Goal: Task Accomplishment & Management: Manage account settings

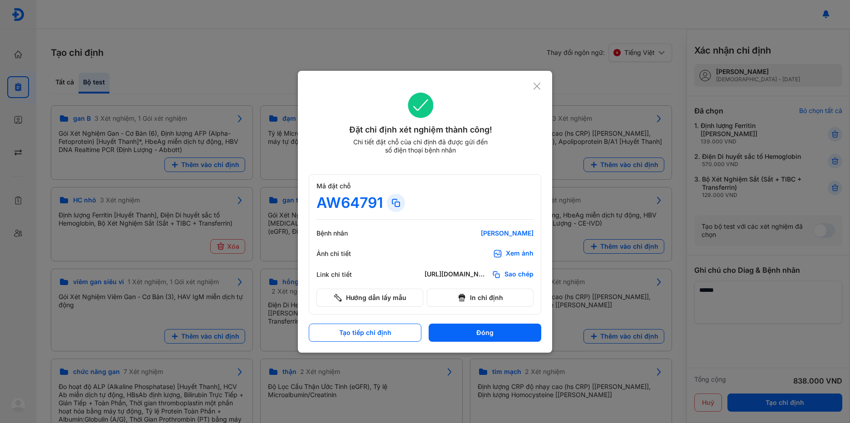
click at [536, 86] on icon at bounding box center [537, 86] width 9 height 9
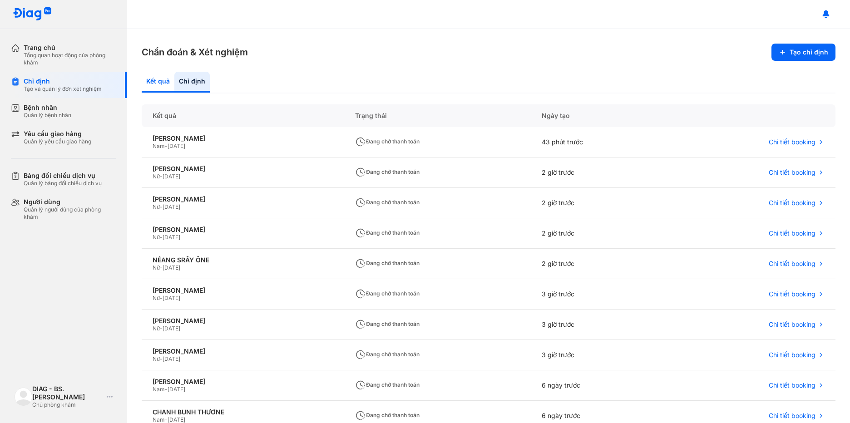
click at [174, 82] on div "Kết quả" at bounding box center [191, 82] width 35 height 21
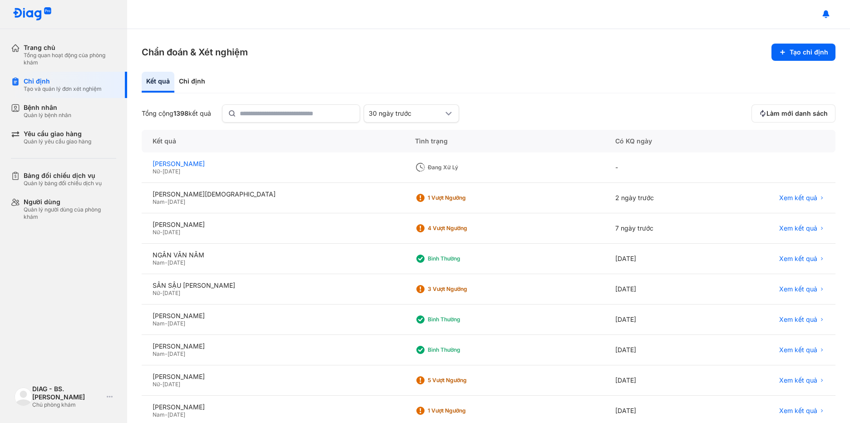
drag, startPoint x: 153, startPoint y: 163, endPoint x: 222, endPoint y: 162, distance: 69.9
click at [222, 162] on div "[PERSON_NAME]" at bounding box center [273, 164] width 241 height 8
copy div "[PERSON_NAME]"
click at [82, 119] on div "Bệnh nhân Quản lý bệnh nhân" at bounding box center [69, 111] width 116 height 26
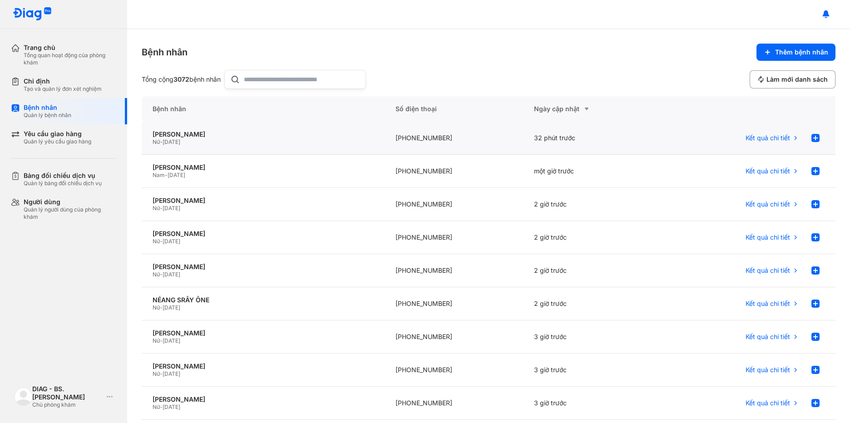
click at [406, 137] on div "[PHONE_NUMBER]" at bounding box center [454, 138] width 139 height 33
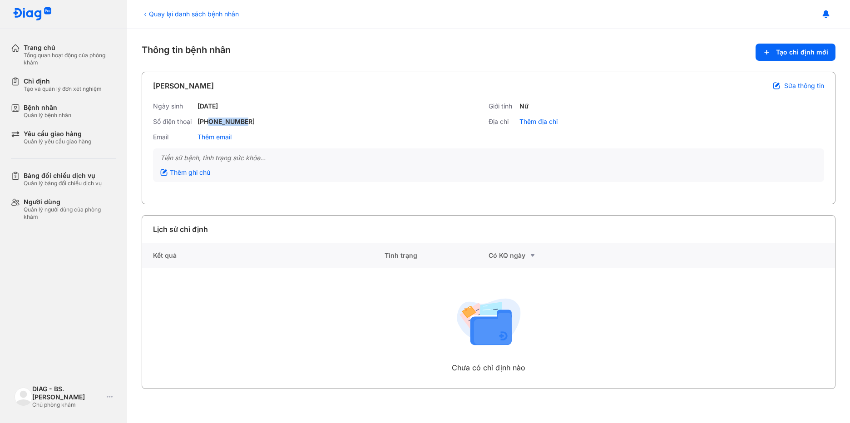
drag, startPoint x: 210, startPoint y: 122, endPoint x: 279, endPoint y: 118, distance: 69.5
click at [279, 118] on div "Số điện thoại +84359885258" at bounding box center [320, 122] width 335 height 8
copy div "359885258"
click at [78, 67] on div "Trang chủ Tổng quan hoạt động của phòng khám" at bounding box center [69, 55] width 116 height 34
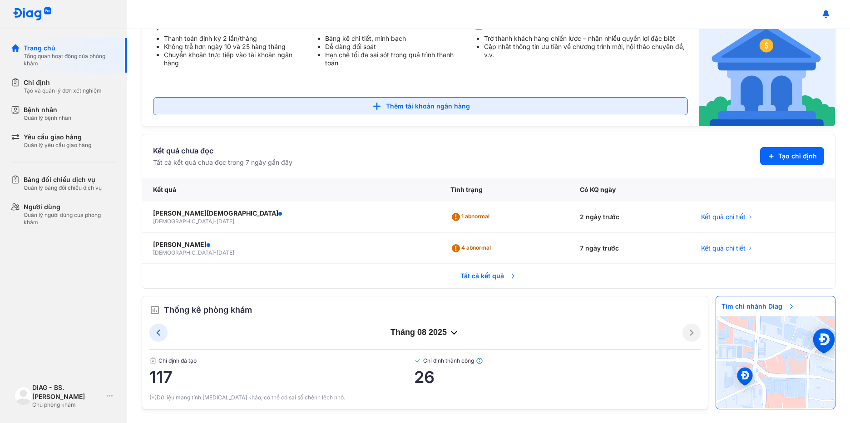
scroll to position [95, 0]
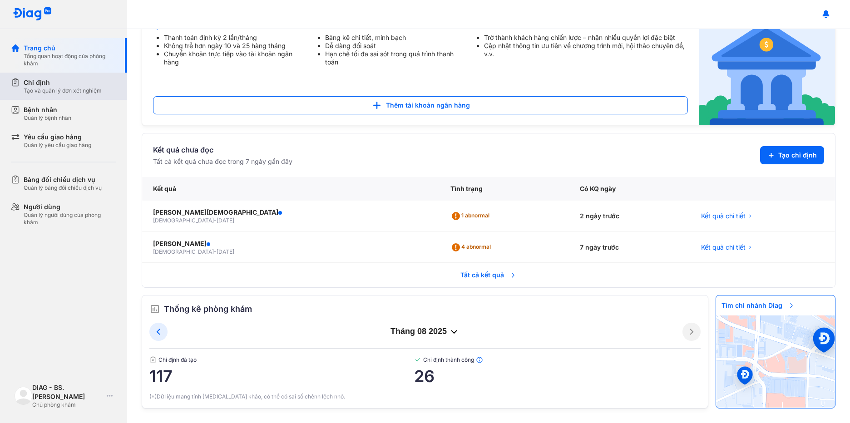
click at [65, 91] on div "Tạo và quản lý đơn xét nghiệm" at bounding box center [63, 90] width 78 height 7
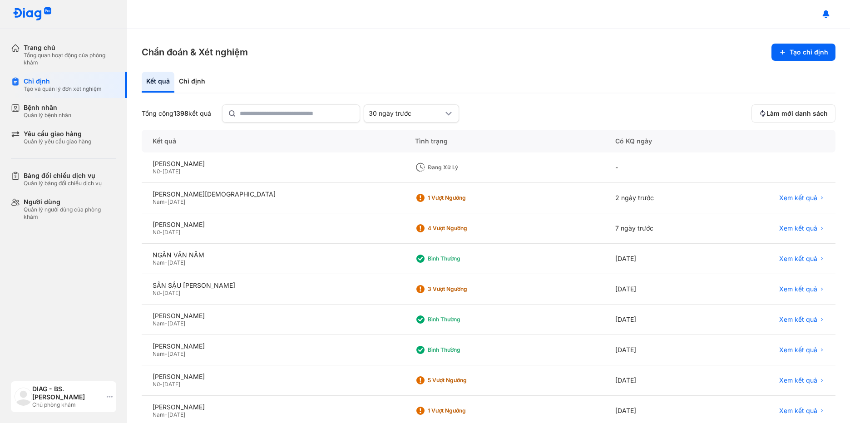
click at [113, 398] on div "DIAG - BS. Trần Hoàng Nhật Linh Chủ phòng khám" at bounding box center [63, 396] width 105 height 31
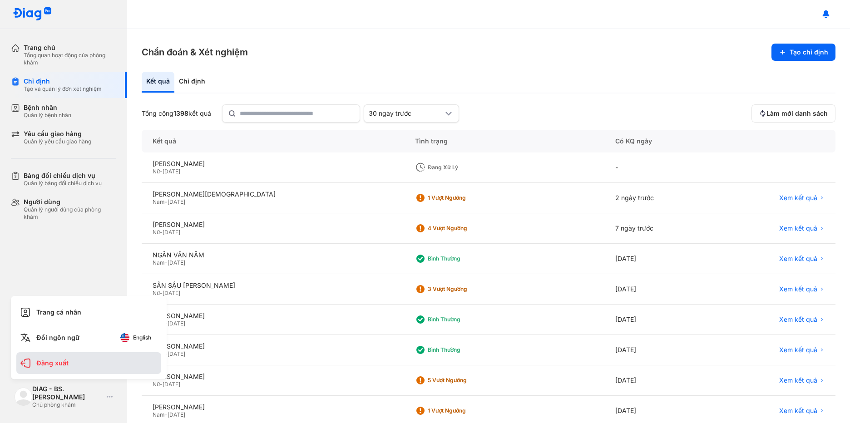
click at [90, 363] on div "Đăng xuất" at bounding box center [88, 363] width 145 height 22
